Goal: Task Accomplishment & Management: Manage account settings

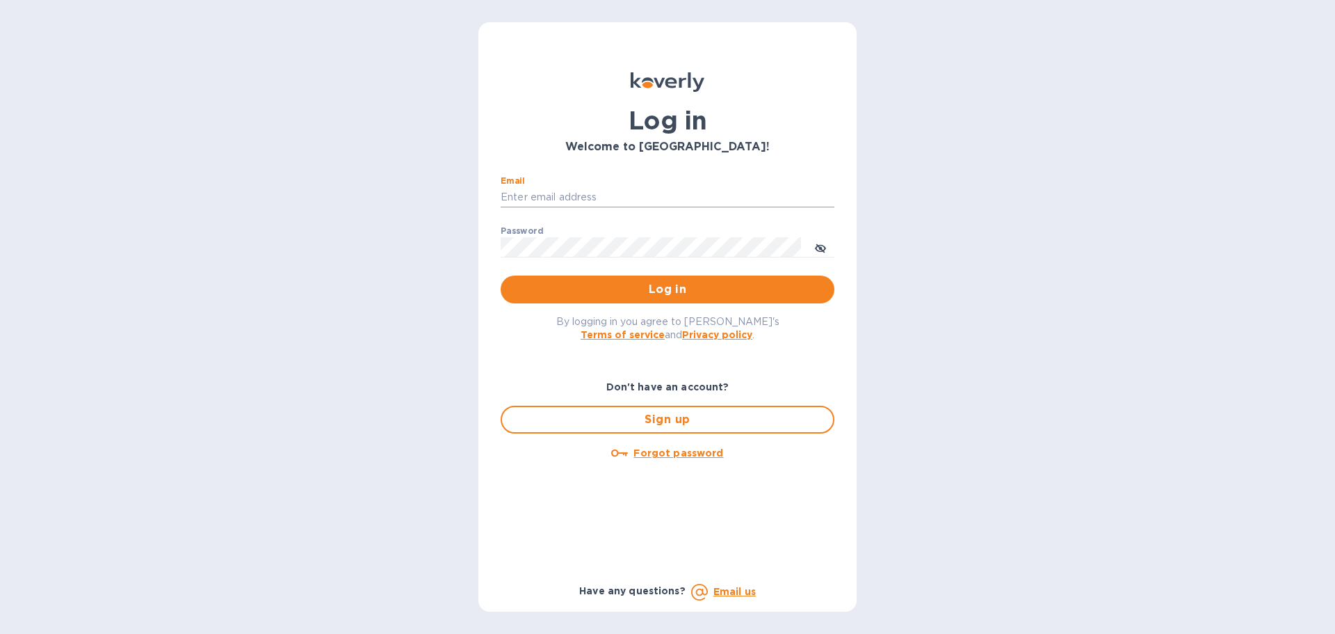
click at [542, 199] on input "Email" at bounding box center [668, 197] width 334 height 21
type input "info@thefenceco.com"
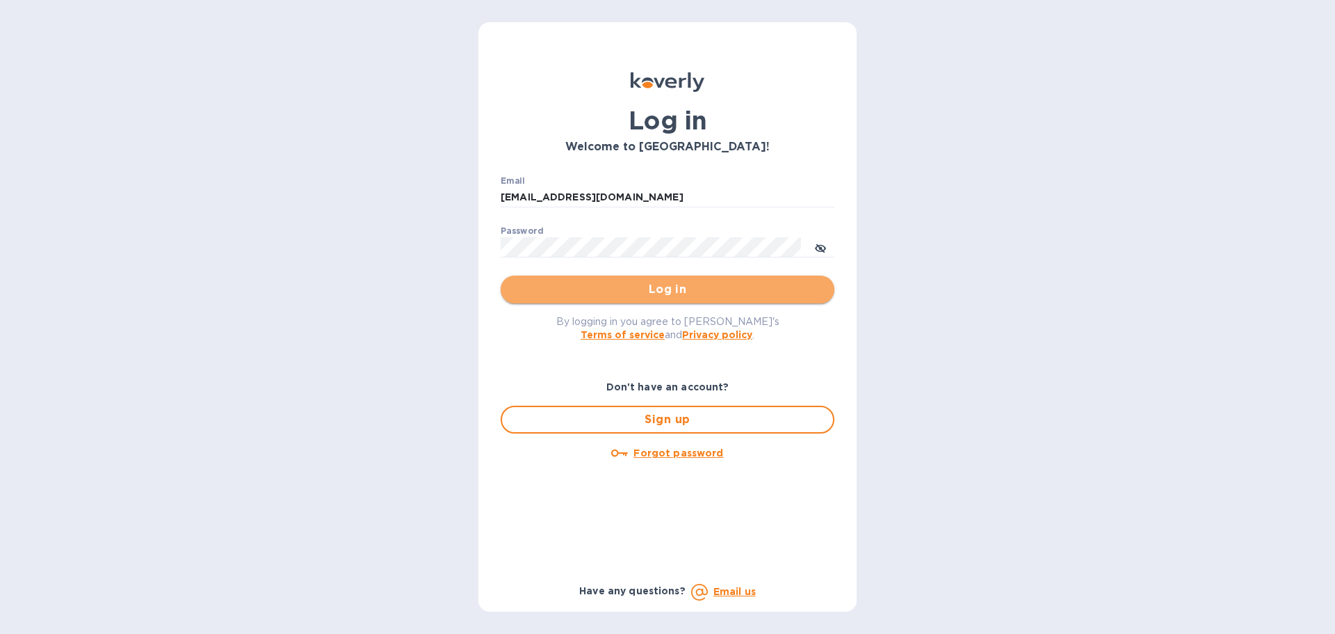
click at [688, 287] on span "Log in" at bounding box center [668, 289] width 312 height 17
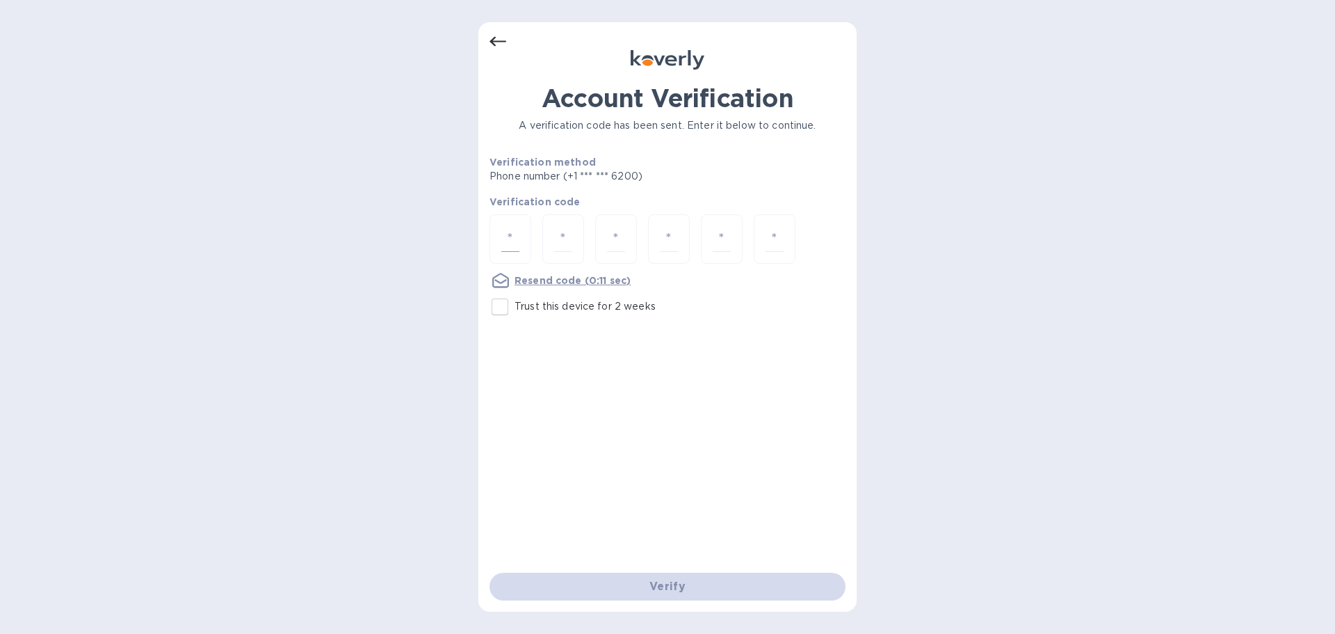
click at [512, 244] on input "number" at bounding box center [510, 239] width 18 height 26
click at [521, 240] on div at bounding box center [511, 238] width 42 height 49
type input "4"
type input "9"
type input "6"
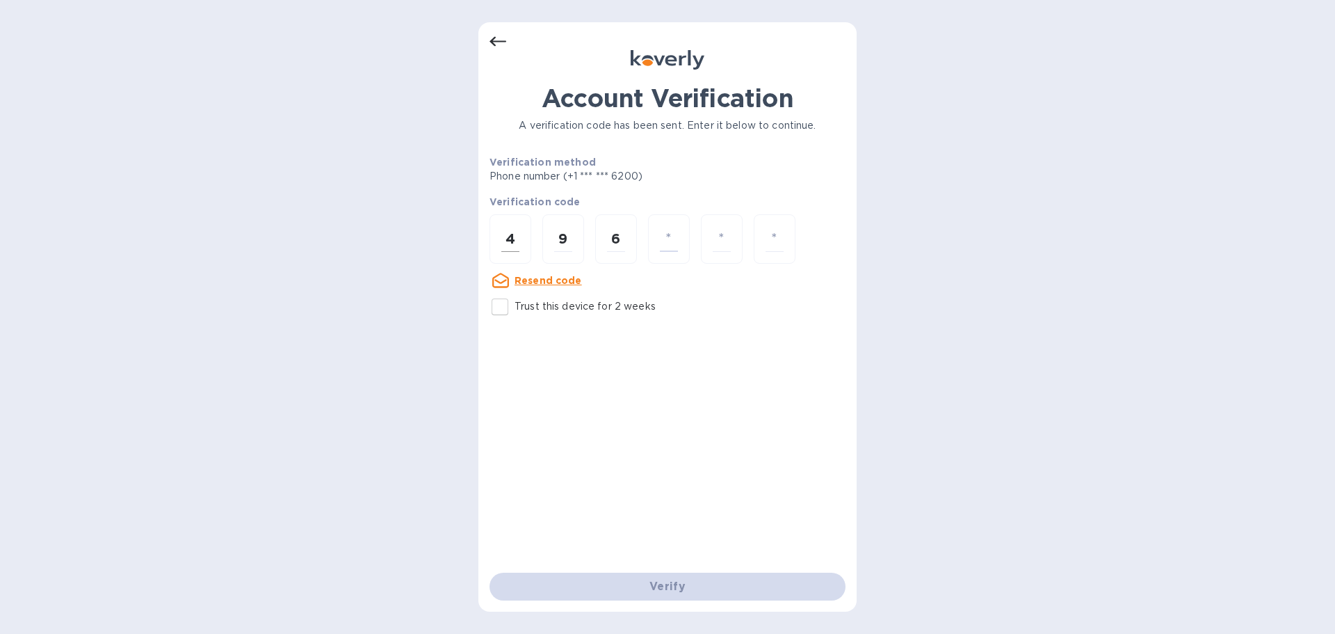
type input "9"
type input "4"
type input "7"
